Goal: Task Accomplishment & Management: Manage account settings

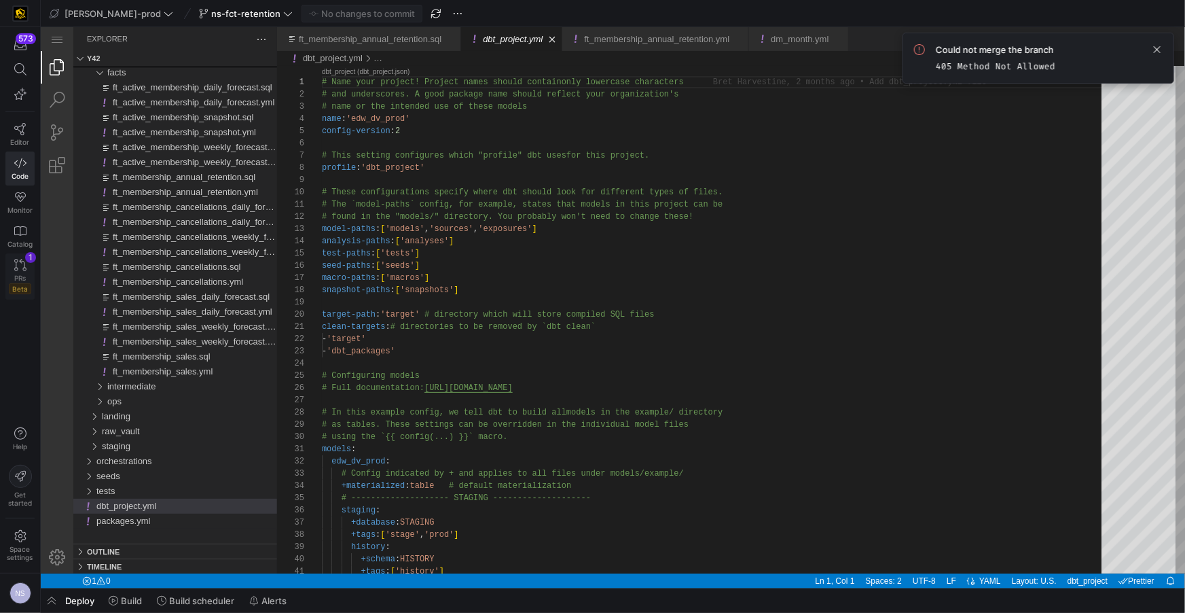
click at [18, 259] on icon at bounding box center [20, 265] width 12 height 12
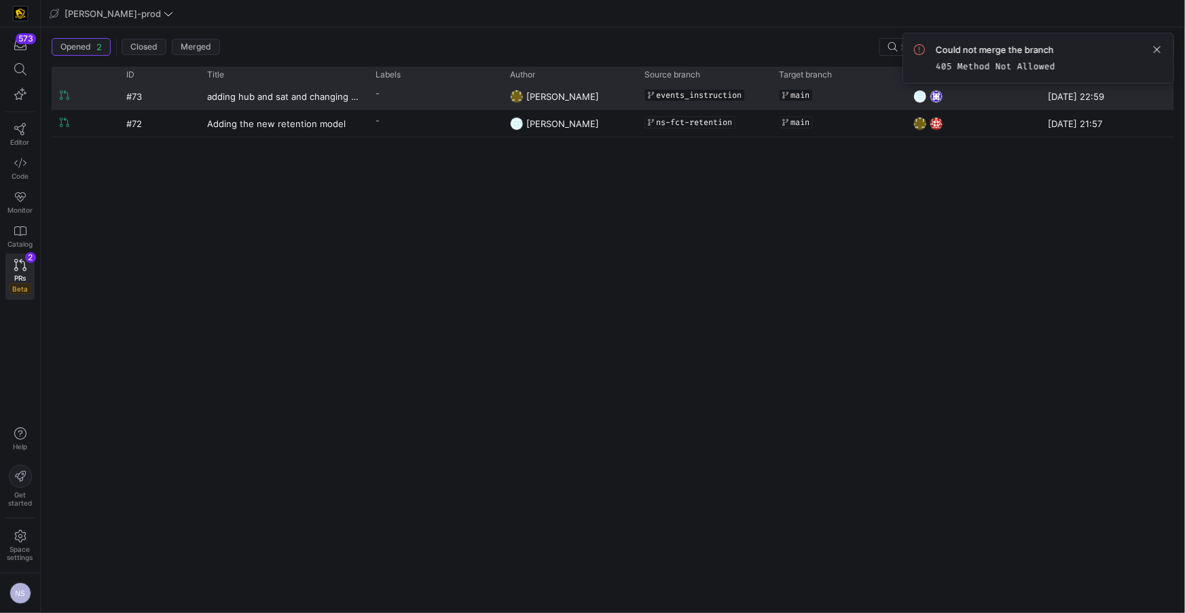
click at [594, 99] on span "[PERSON_NAME]" at bounding box center [562, 96] width 73 height 11
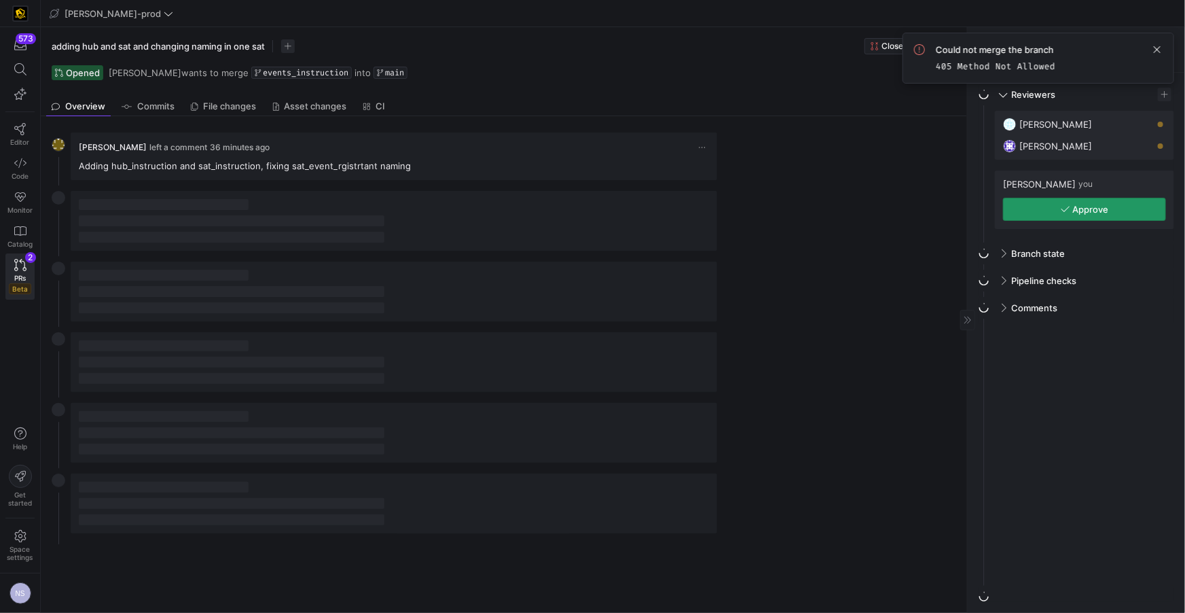
click at [1095, 200] on span "button" at bounding box center [1085, 209] width 162 height 22
